Goal: Find contact information: Find contact information

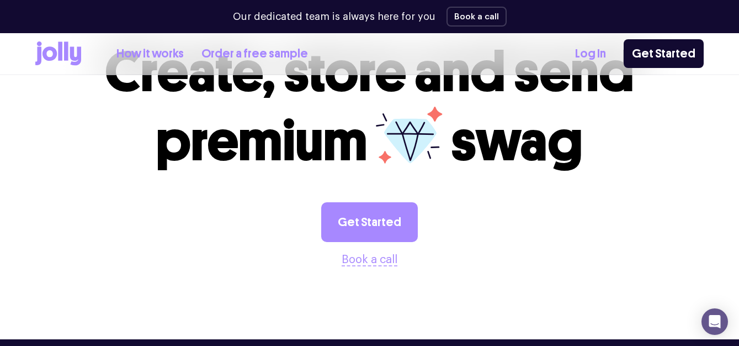
scroll to position [3077, 0]
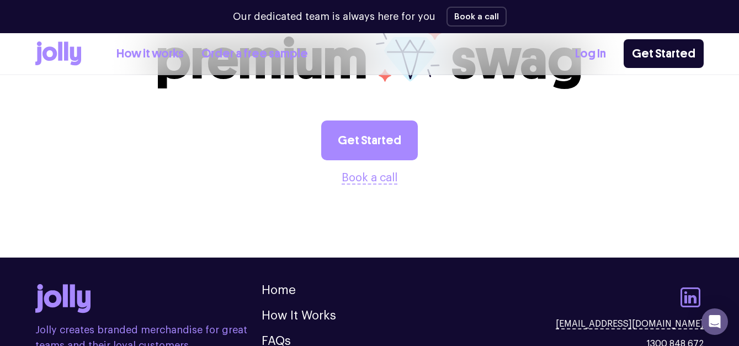
click at [693, 287] on icon at bounding box center [691, 297] width 20 height 20
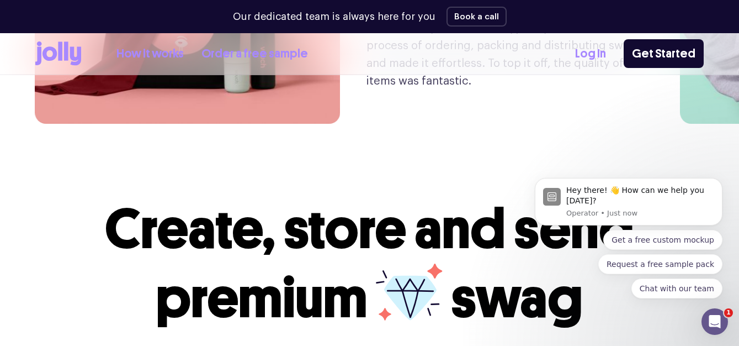
scroll to position [3137, 0]
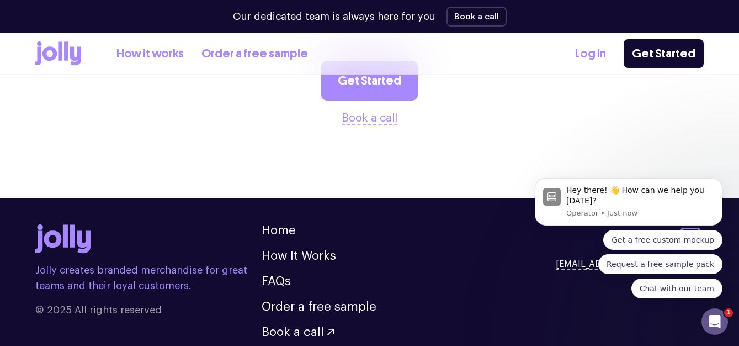
click at [709, 317] on icon "Open Intercom Messenger" at bounding box center [715, 321] width 18 height 18
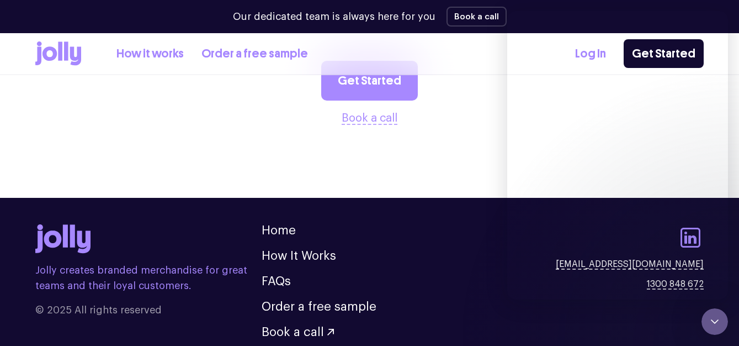
click at [709, 317] on icon "Close Intercom Messenger" at bounding box center [714, 321] width 13 height 13
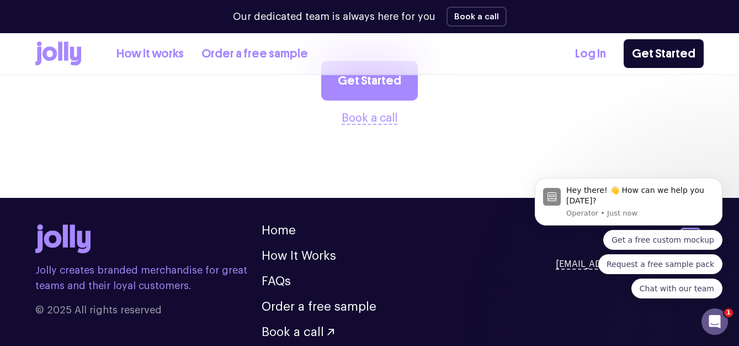
scroll to position [0, 0]
click at [552, 156] on body "Hey there! 👋 How can we help you [DATE]? Operator • Just now Get a free custom …" at bounding box center [629, 204] width 212 height 214
click at [714, 332] on div "Open Intercom Messenger" at bounding box center [715, 321] width 36 height 36
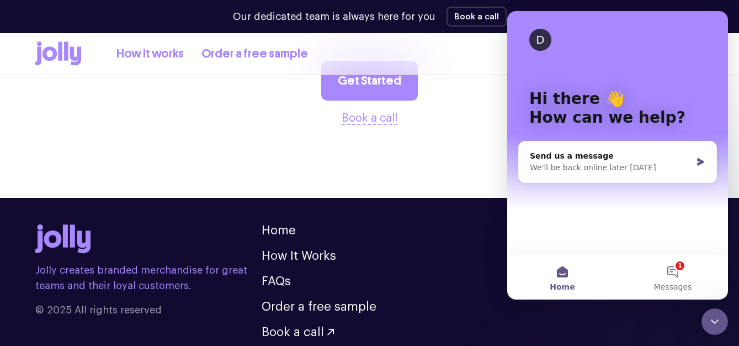
click at [714, 332] on div "Close Intercom Messenger" at bounding box center [715, 321] width 26 height 26
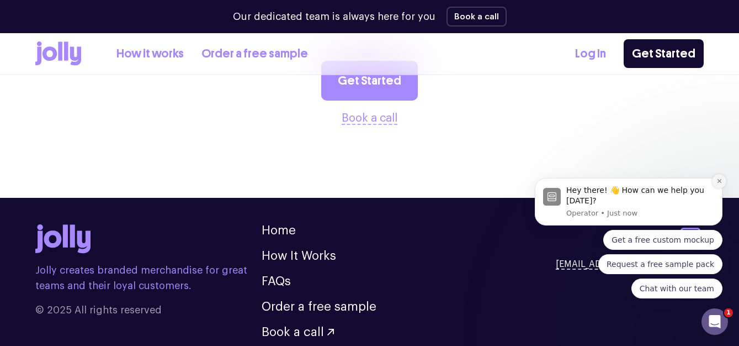
click at [718, 178] on icon "Dismiss notification" at bounding box center [720, 181] width 6 height 6
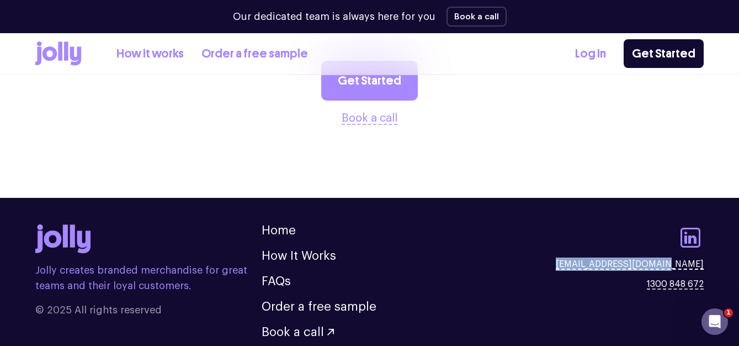
copy link "[EMAIL_ADDRESS][DOMAIN_NAME]"
